Goal: Register for event/course

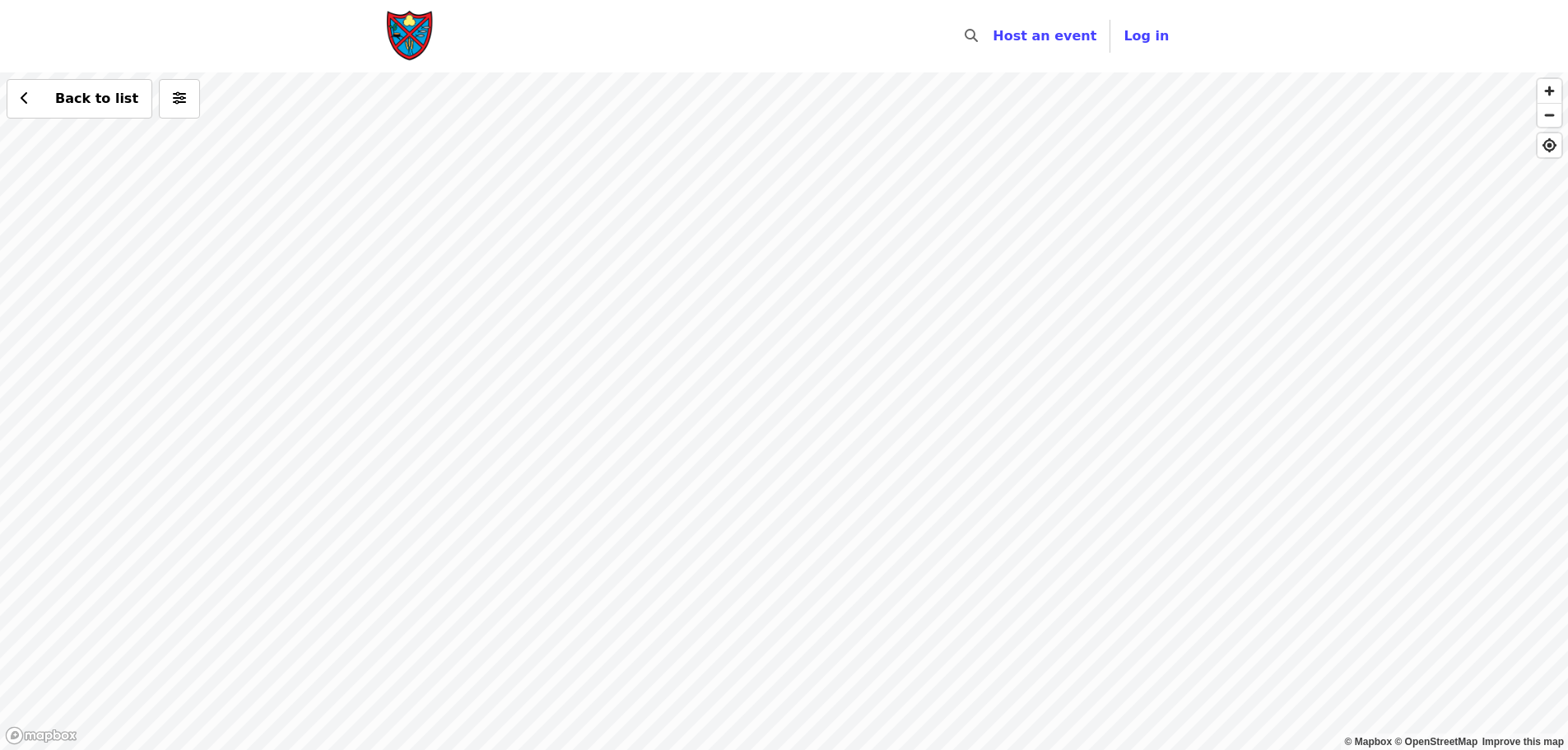
click at [646, 301] on div "Back to list" at bounding box center [784, 411] width 1568 height 678
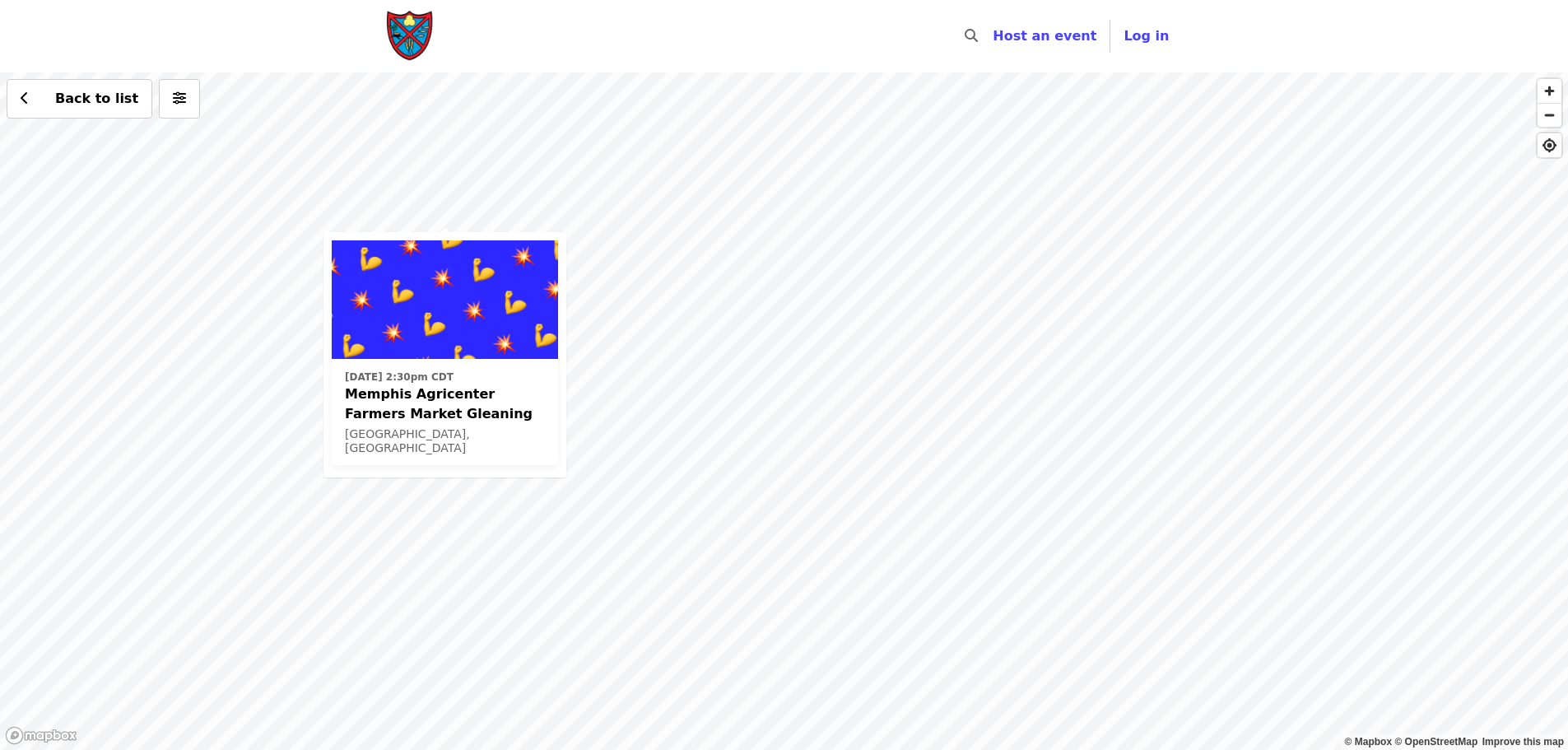
drag, startPoint x: 1062, startPoint y: 586, endPoint x: 620, endPoint y: 416, distance: 473.6
click at [620, 416] on div "[DATE] 2:30pm CDT Memphis Agricenter Farmers Market Gleaning [GEOGRAPHIC_DATA],…" at bounding box center [784, 411] width 1568 height 678
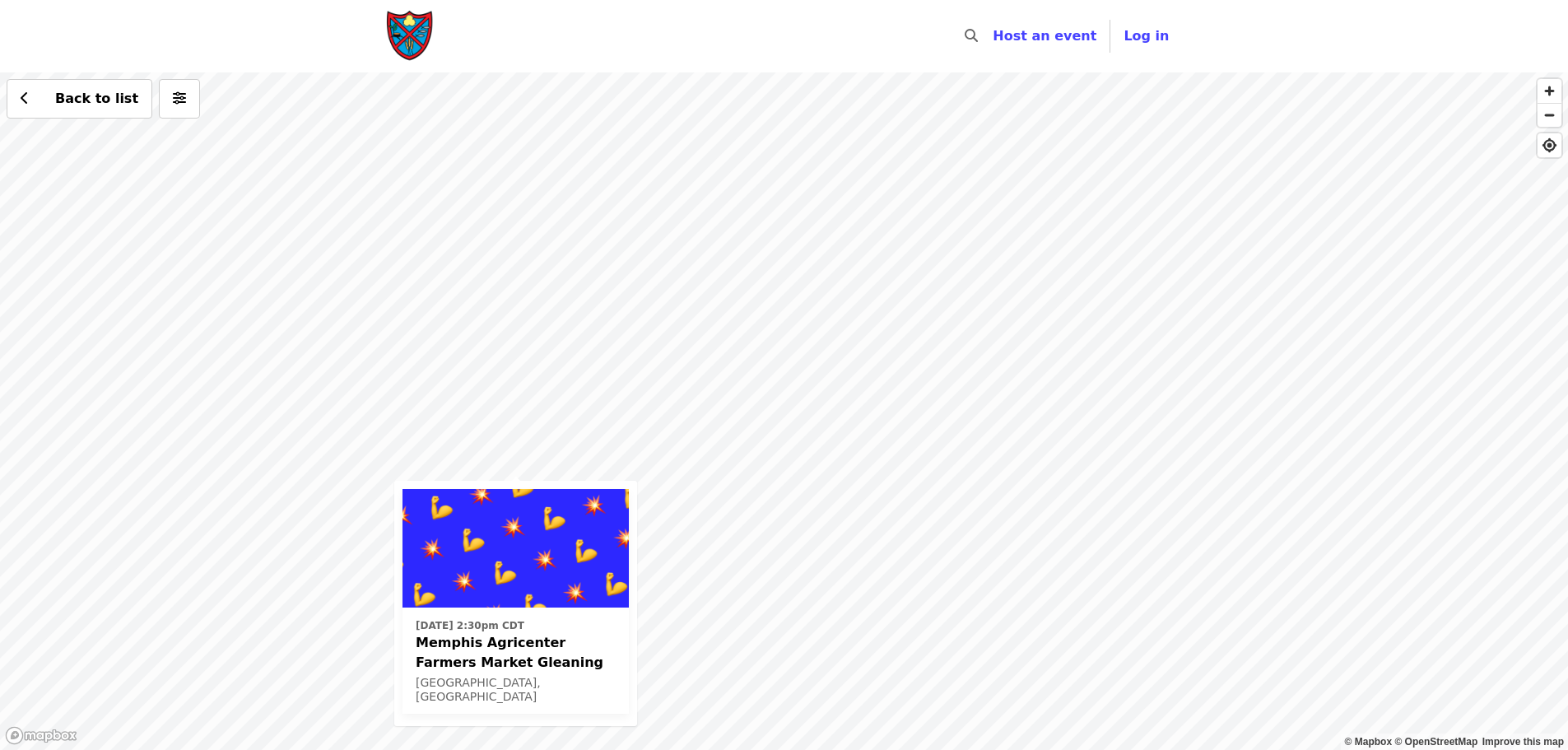
drag, startPoint x: 665, startPoint y: 522, endPoint x: 1067, endPoint y: 300, distance: 459.2
click at [1067, 300] on div "[DATE] 2:30pm CDT Memphis Agricenter Farmers Market Gleaning [GEOGRAPHIC_DATA],…" at bounding box center [784, 411] width 1568 height 678
click at [613, 474] on div "[DATE] 2:30pm CDT Memphis Agricenter Farmers Market Gleaning [GEOGRAPHIC_DATA],…" at bounding box center [784, 411] width 1568 height 678
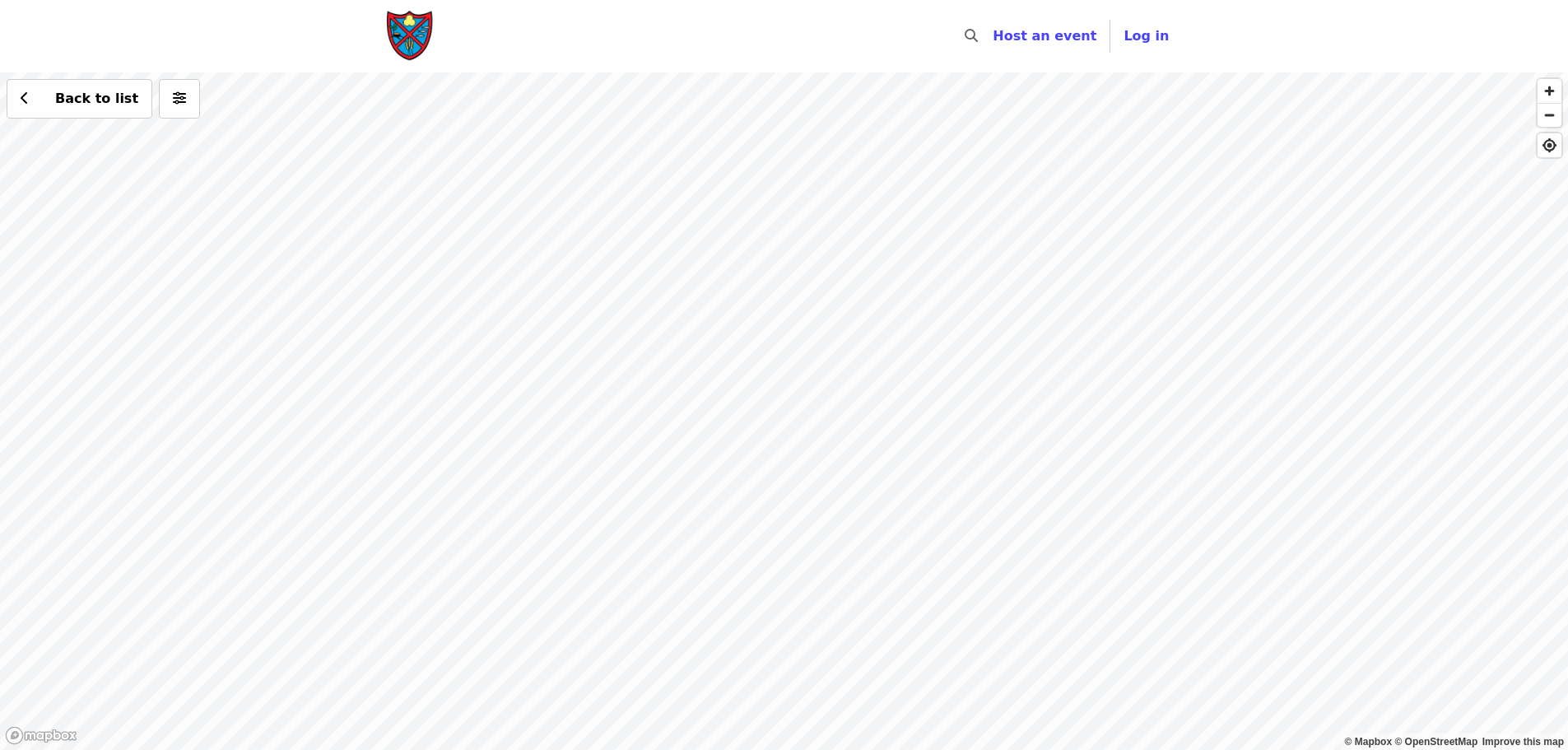
drag, startPoint x: 733, startPoint y: 305, endPoint x: 729, endPoint y: 392, distance: 87.1
click at [729, 392] on div "Back to list" at bounding box center [784, 411] width 1568 height 678
click at [770, 231] on div "Back to list" at bounding box center [784, 411] width 1568 height 678
click at [943, 697] on div "Back to list" at bounding box center [784, 411] width 1568 height 678
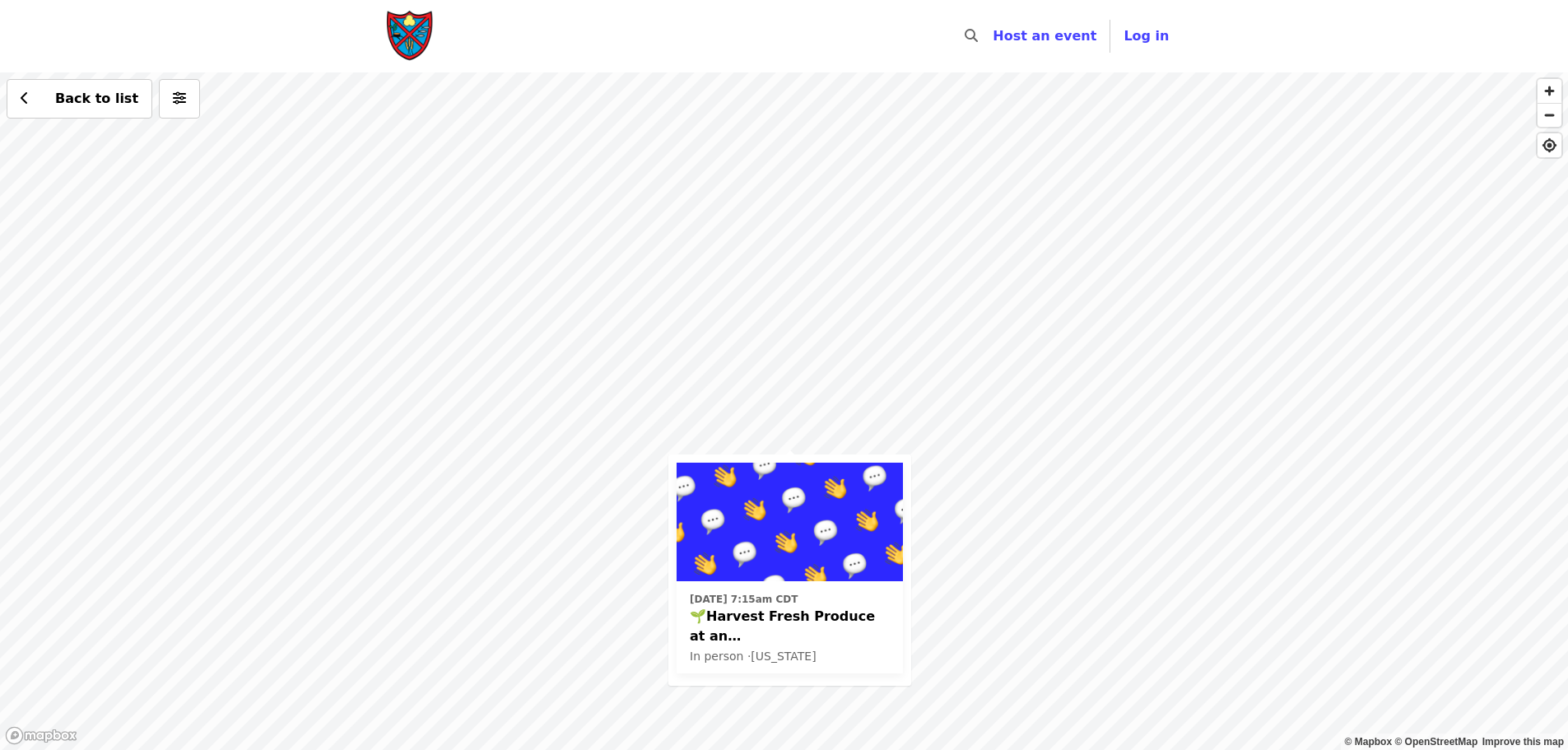
drag, startPoint x: 623, startPoint y: 147, endPoint x: 630, endPoint y: 304, distance: 157.2
click at [630, 304] on div "[DATE] 7:15am CDT 🌱Harvest Fresh Produce at an [GEOGRAPHIC_DATA]! Now weekly! I…" at bounding box center [784, 411] width 1568 height 678
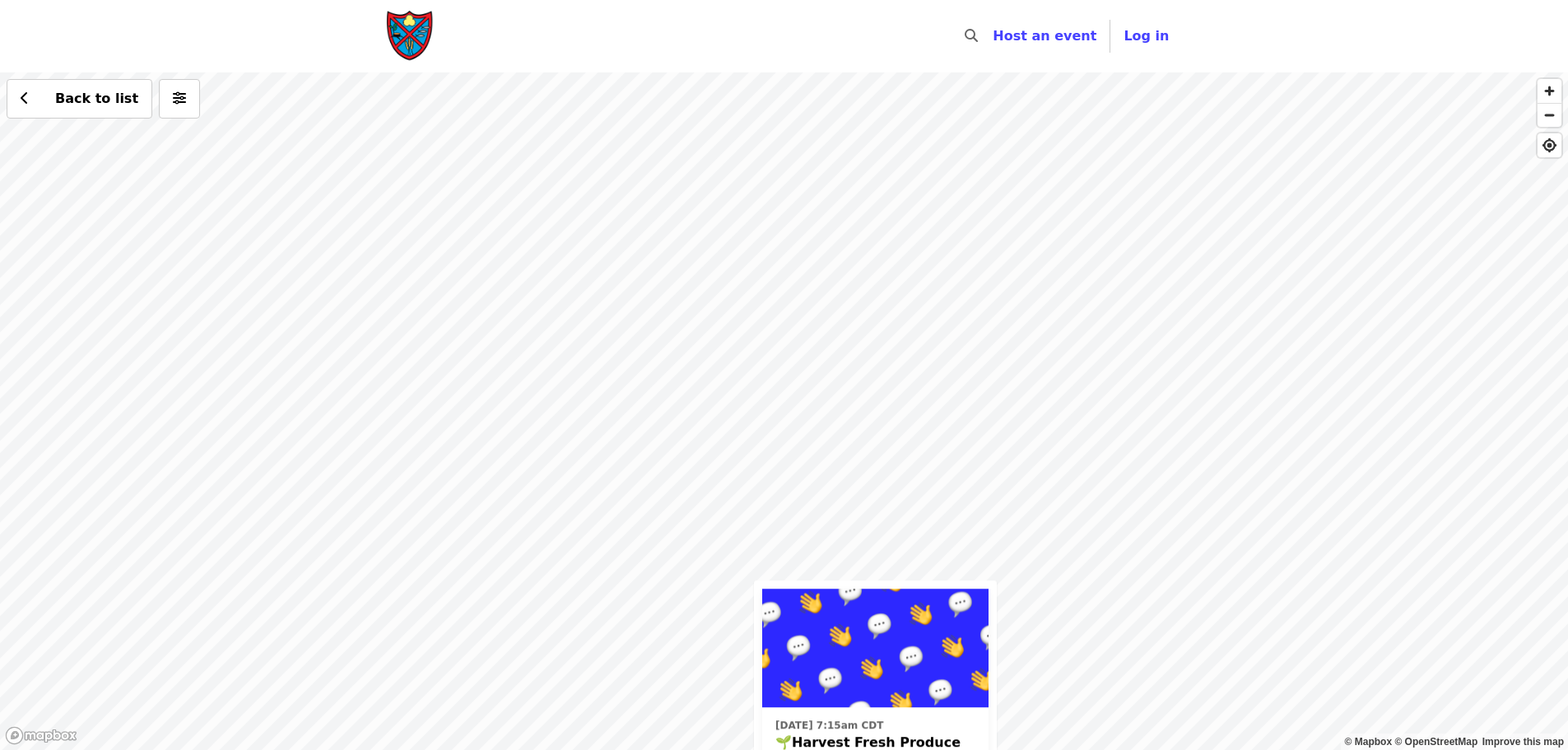
drag, startPoint x: 621, startPoint y: 192, endPoint x: 707, endPoint y: 588, distance: 405.2
click at [707, 588] on div "[DATE] 7:15am CDT 🌱Harvest Fresh Produce at an [GEOGRAPHIC_DATA]! Now weekly! I…" at bounding box center [784, 411] width 1568 height 678
click at [558, 248] on div "[DATE] 7:15am CDT 🌱Harvest Fresh Produce at an [GEOGRAPHIC_DATA]! Now weekly! I…" at bounding box center [784, 411] width 1568 height 678
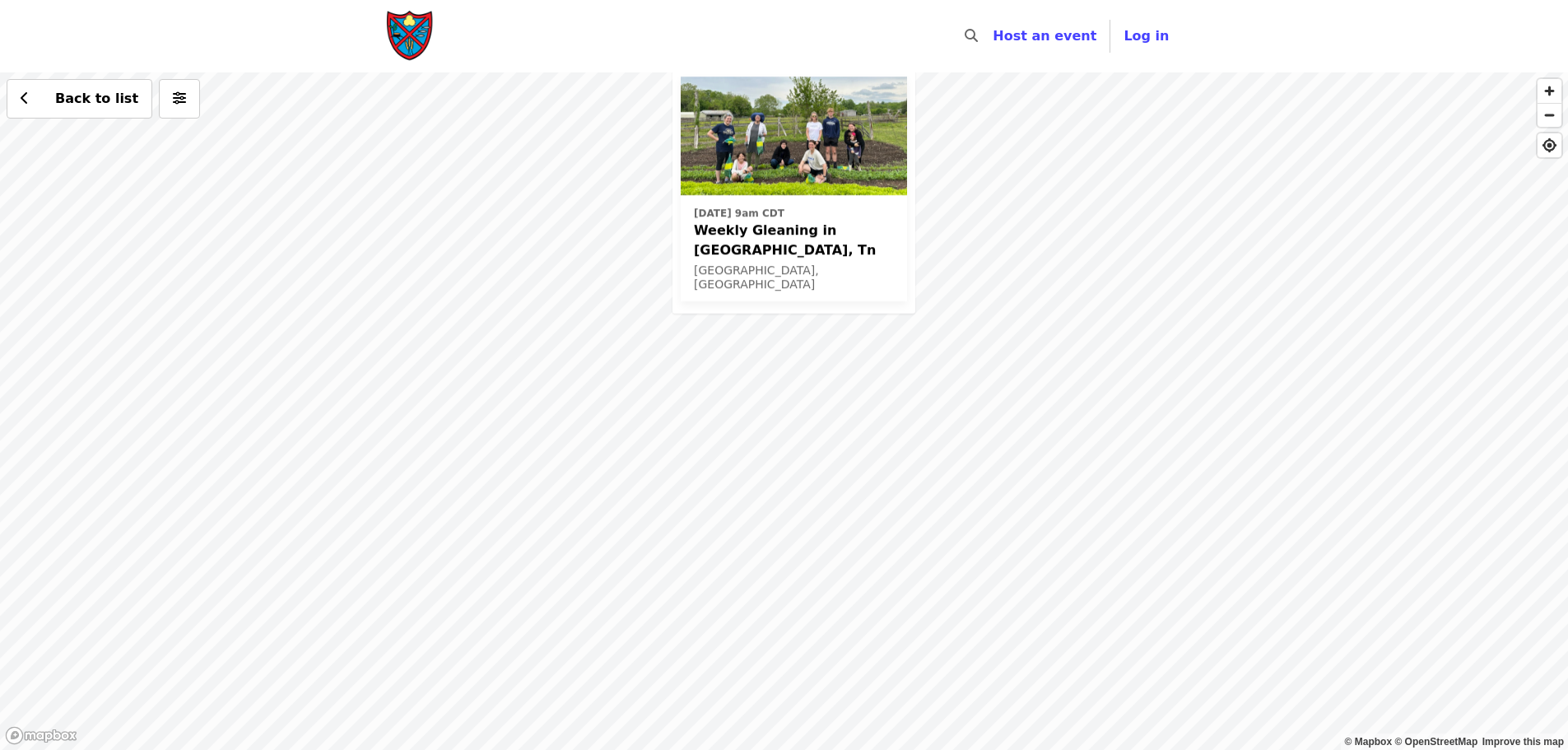
drag, startPoint x: 772, startPoint y: 655, endPoint x: 718, endPoint y: 127, distance: 530.8
click at [718, 127] on div "[DATE] 9am CDT Weekly Gleaning in [GEOGRAPHIC_DATA], Tn [GEOGRAPHIC_DATA], [GEO…" at bounding box center [784, 411] width 1568 height 678
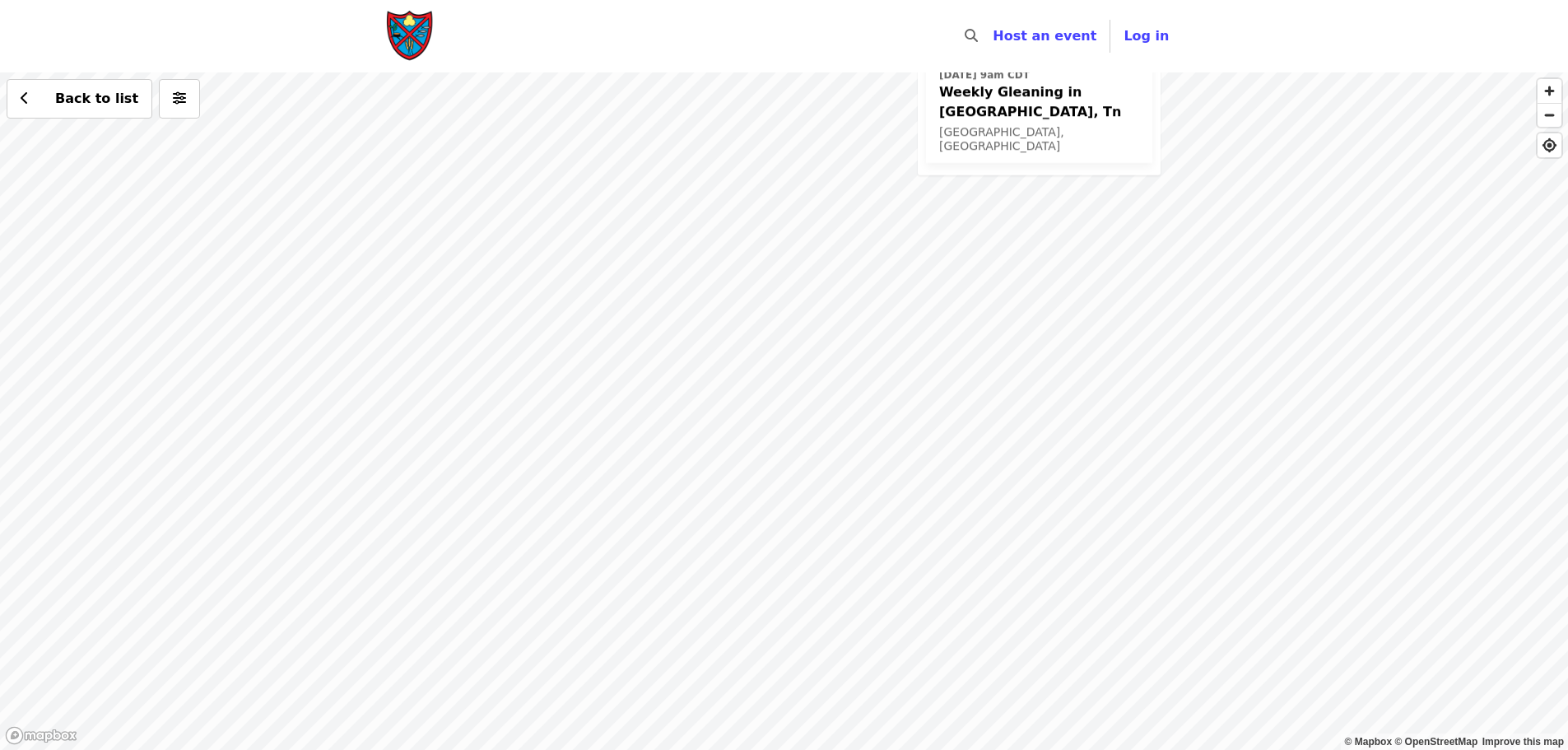
drag, startPoint x: 820, startPoint y: 515, endPoint x: 1071, endPoint y: 370, distance: 289.9
click at [1071, 370] on div "[DATE] 9am CDT Weekly Gleaning in [GEOGRAPHIC_DATA], Tn [GEOGRAPHIC_DATA], [GEO…" at bounding box center [784, 411] width 1568 height 678
drag, startPoint x: 603, startPoint y: 464, endPoint x: 739, endPoint y: 490, distance: 138.5
click at [739, 490] on div "[DATE] 9am CDT Weekly Gleaning in [GEOGRAPHIC_DATA], Tn [GEOGRAPHIC_DATA], [GEO…" at bounding box center [784, 411] width 1568 height 678
click at [532, 331] on div "[DATE] 9am CDT Weekly Gleaning in [GEOGRAPHIC_DATA], Tn [GEOGRAPHIC_DATA], [GEO…" at bounding box center [784, 411] width 1568 height 678
